Goal: Task Accomplishment & Management: Use online tool/utility

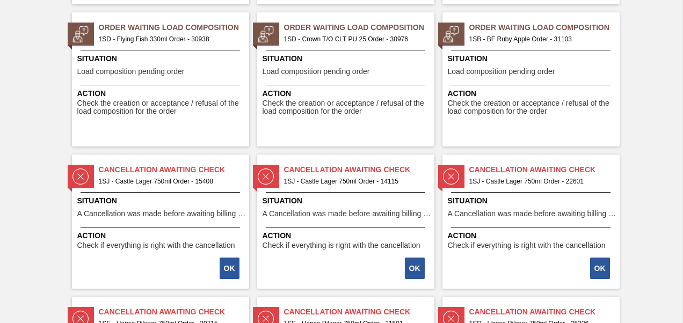
scroll to position [913, 0]
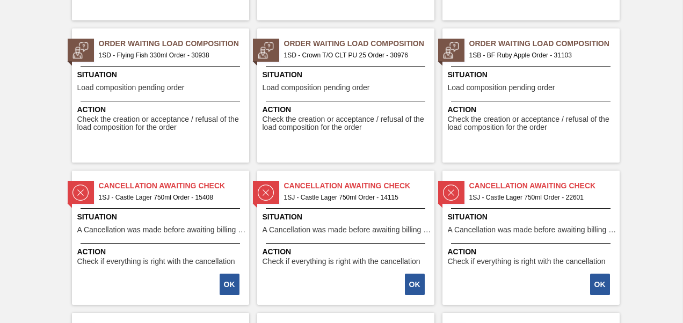
click at [524, 95] on div "Order Waiting Load Composition 1SB - BF Ruby Apple Order - 31103 Situation Load…" at bounding box center [530, 95] width 177 height 134
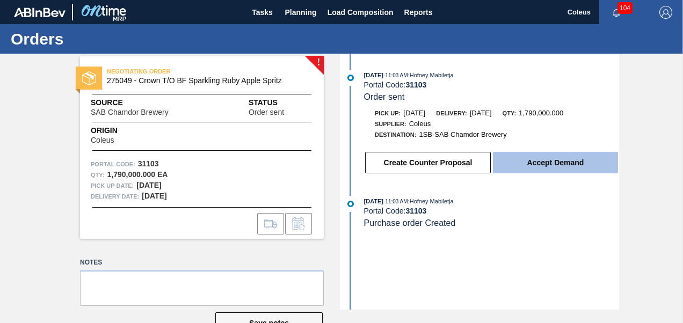
click at [534, 161] on button "Accept Demand" at bounding box center [555, 162] width 125 height 21
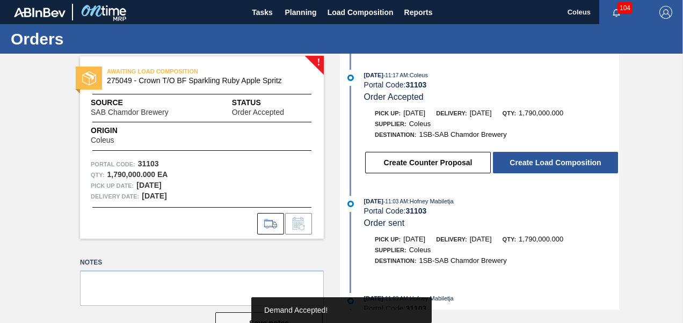
click at [534, 161] on button "Create Load Composition" at bounding box center [555, 162] width 125 height 21
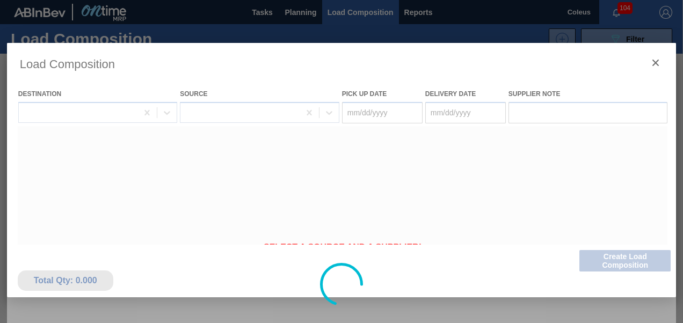
type Date "[DATE]"
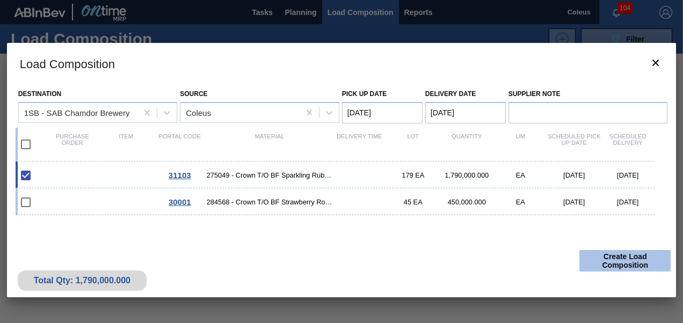
click at [647, 256] on button "Create Load Composition" at bounding box center [624, 260] width 91 height 21
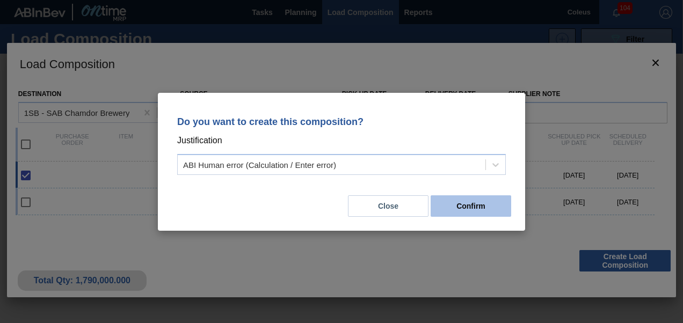
click at [461, 207] on button "Confirm" at bounding box center [471, 205] width 81 height 21
